Goal: Task Accomplishment & Management: Manage account settings

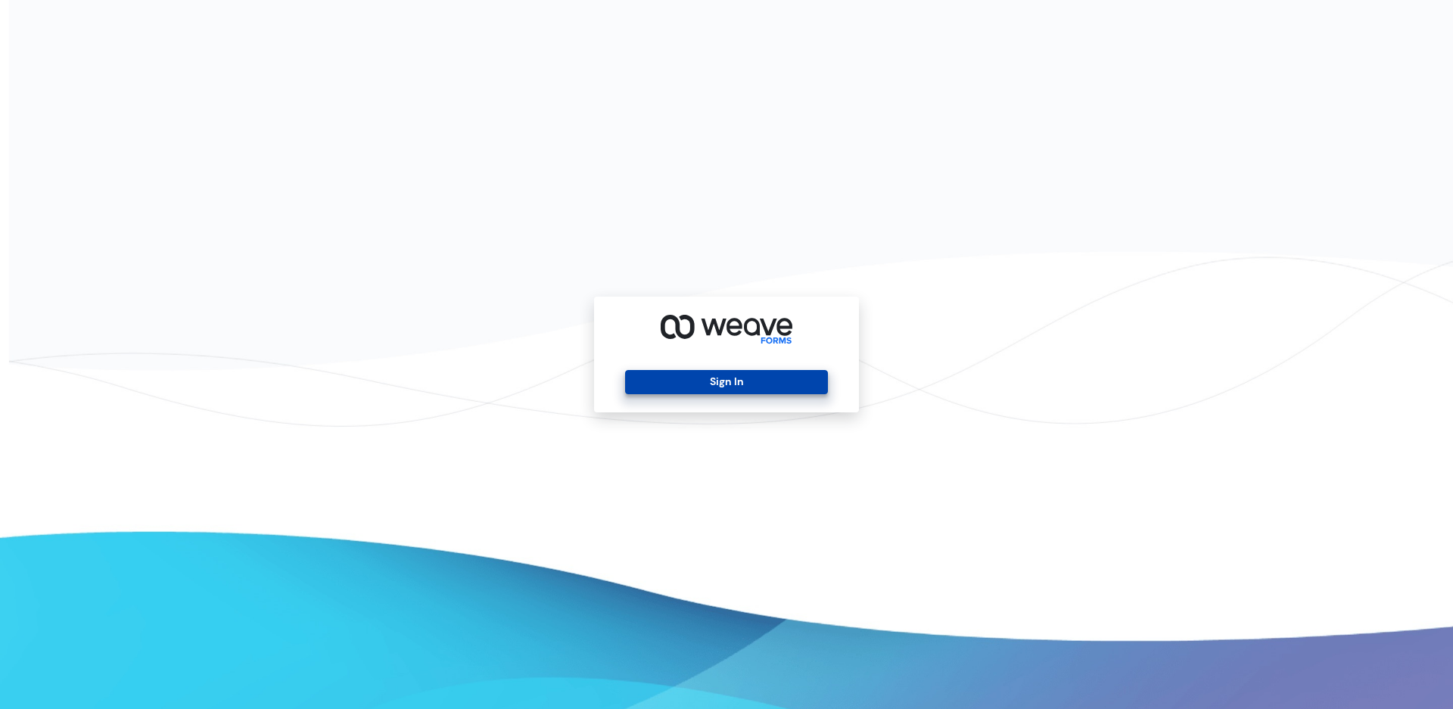
click at [733, 388] on button "Sign In" at bounding box center [726, 382] width 202 height 24
